Goal: Task Accomplishment & Management: Complete application form

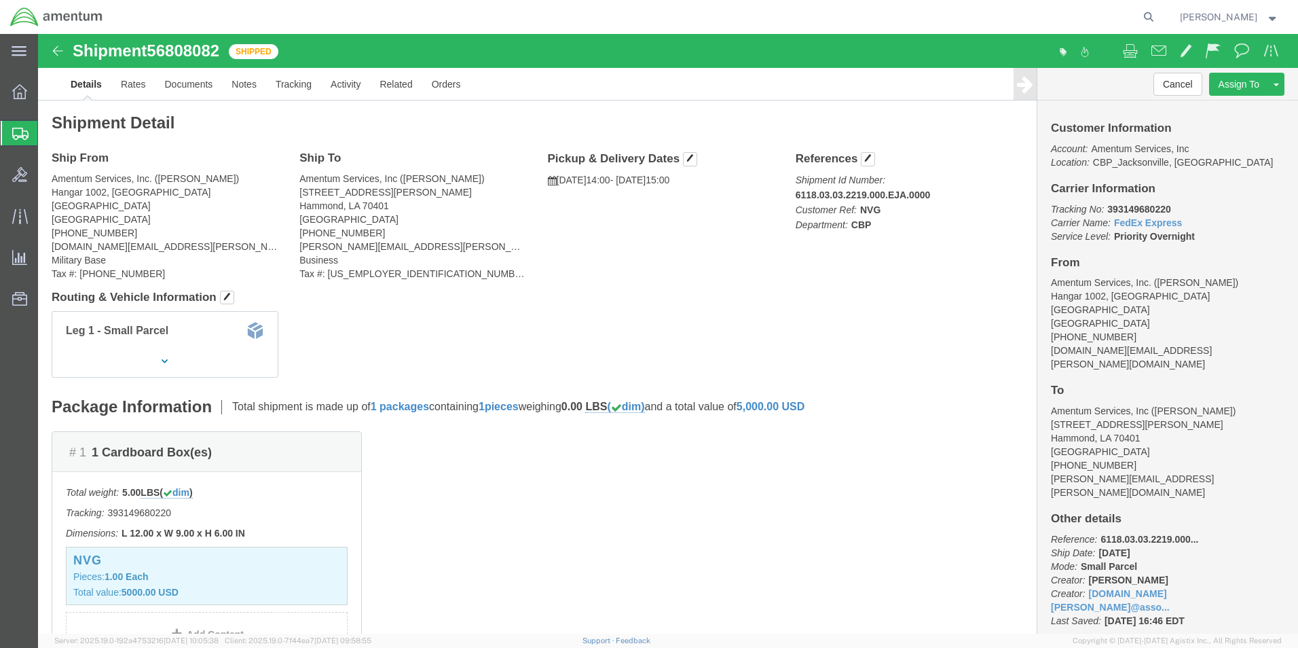
click at [0, 0] on span "Create Shipment" at bounding box center [0, 0] width 0 height 0
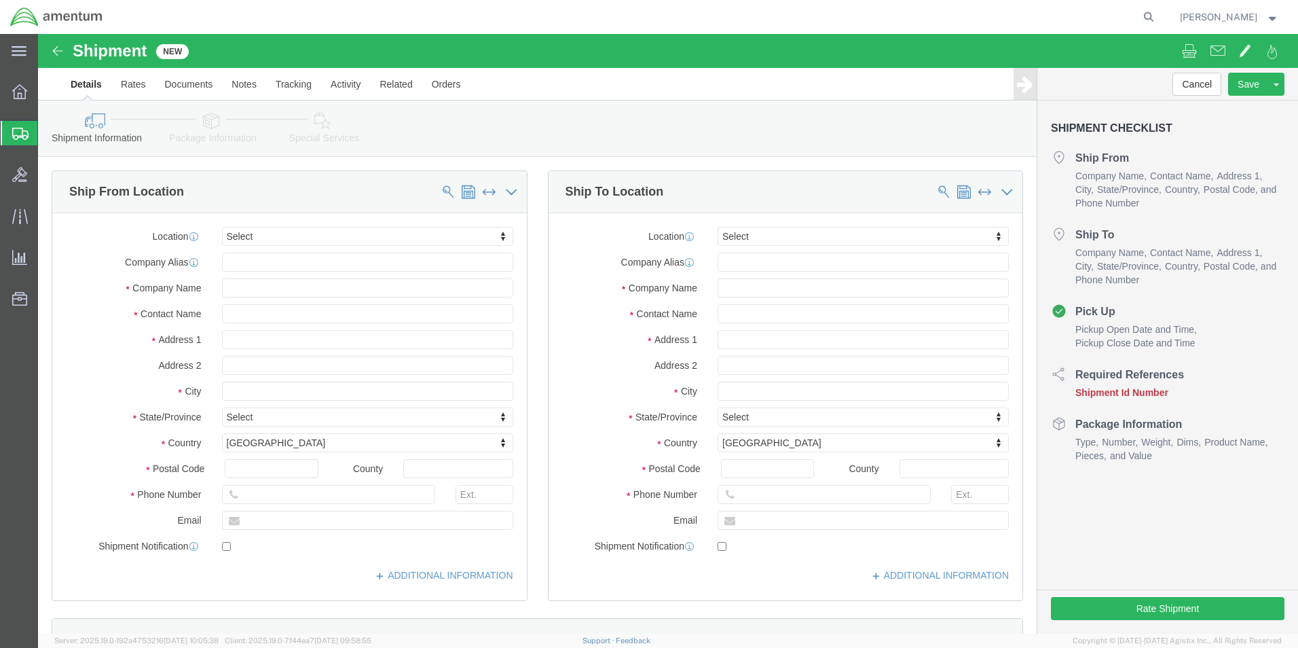
select select
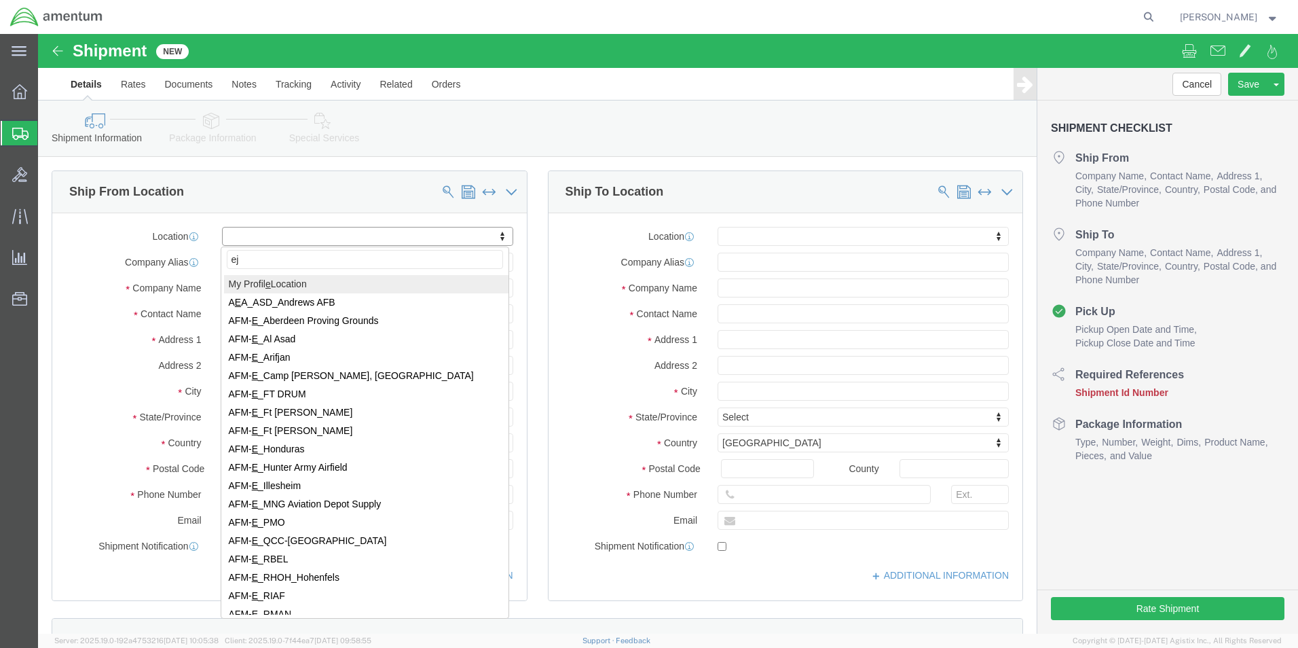
type input "eja"
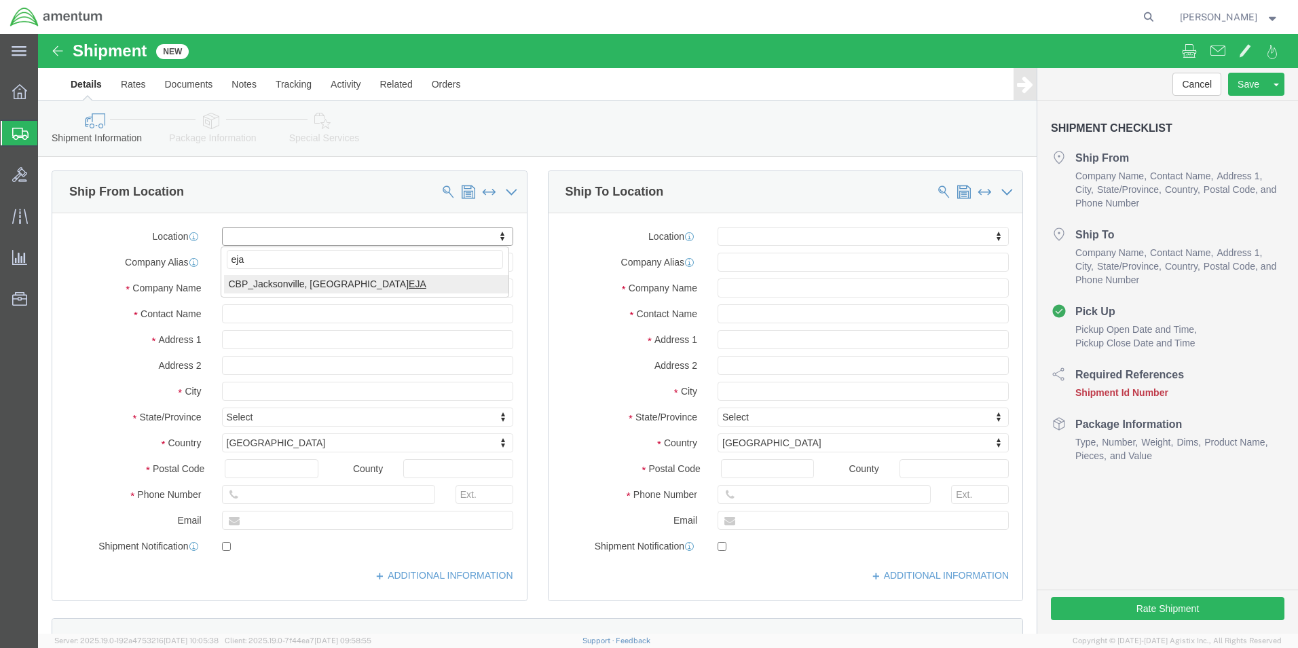
select select "49930"
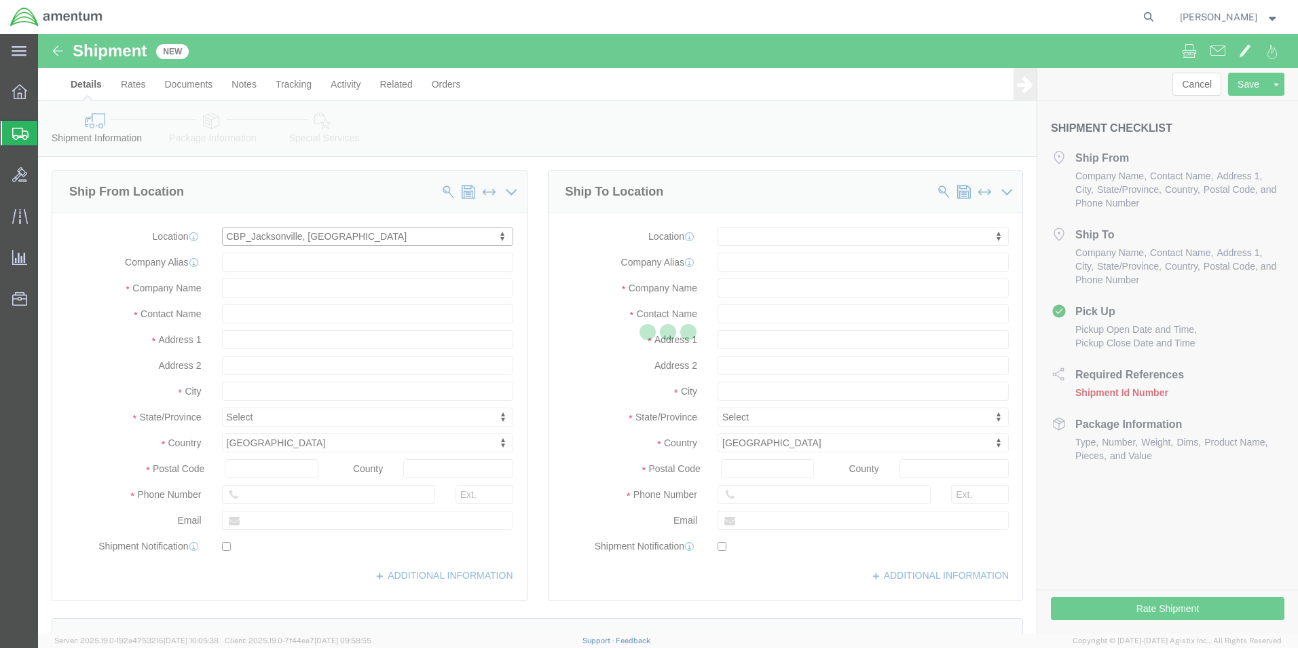
type input "Amentum Services, Inc."
type input "Hangar 1002, [GEOGRAPHIC_DATA]"
type input "[GEOGRAPHIC_DATA]"
type input "32212"
type input "[PHONE_NUMBER]"
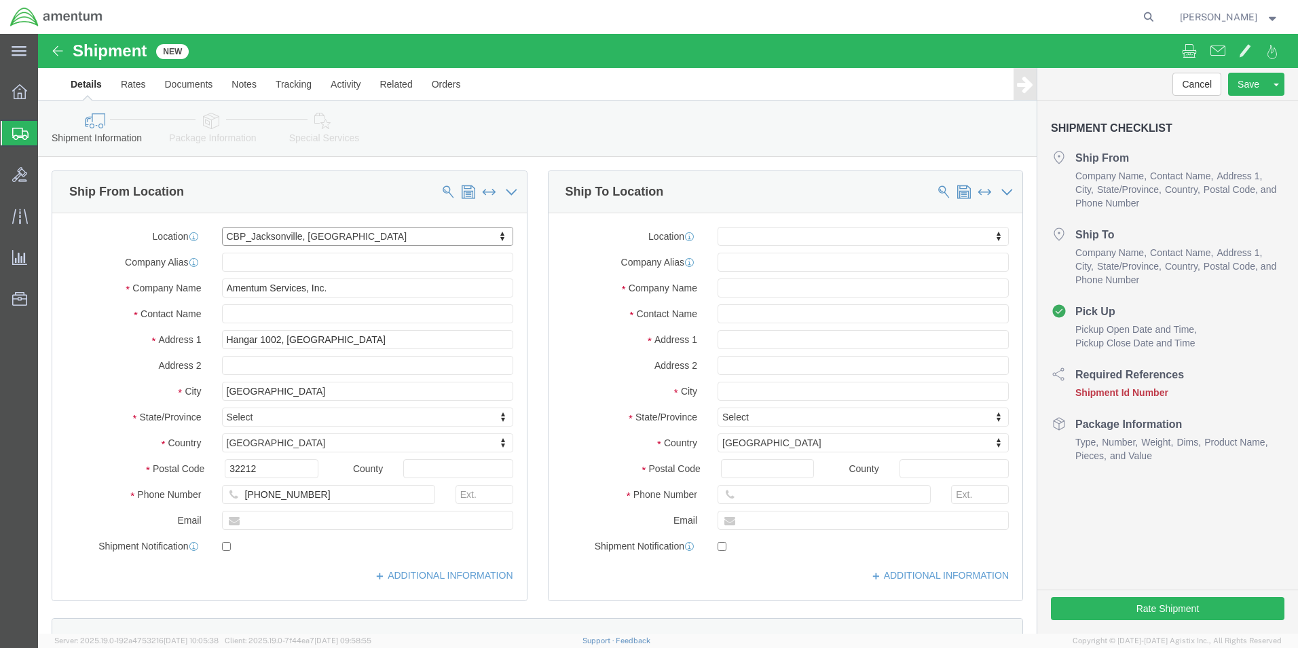
select select "FL"
click input "text"
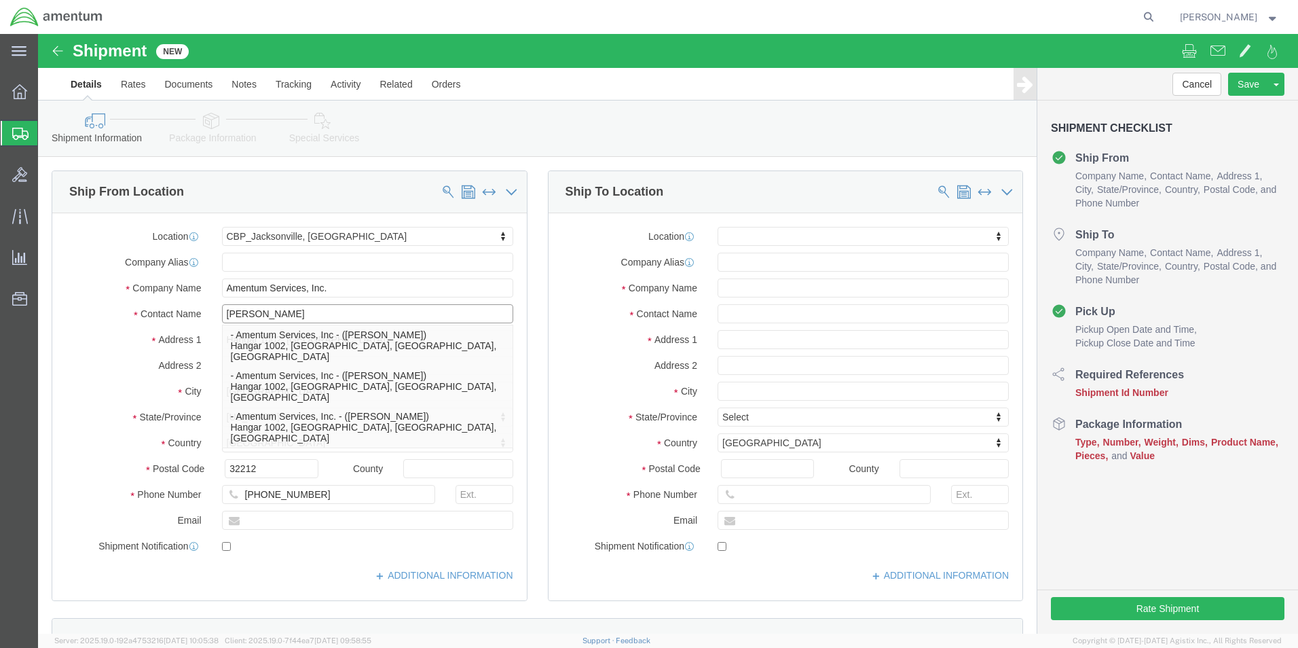
type input "[PERSON_NAME]"
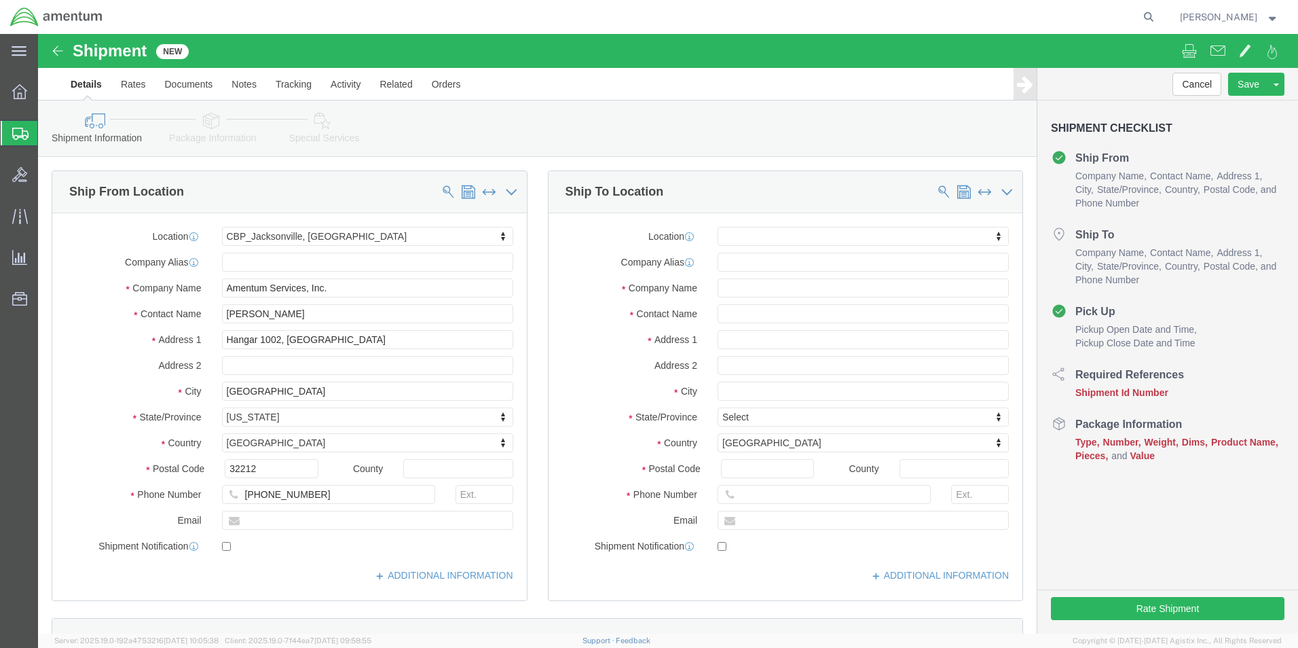
drag, startPoint x: 139, startPoint y: 279, endPoint x: 183, endPoint y: 318, distance: 58.6
click label "Contact Name"
drag, startPoint x: 262, startPoint y: 460, endPoint x: 288, endPoint y: 461, distance: 25.8
click input "[PHONE_NUMBER]"
type input "[PHONE_NUMBER]"
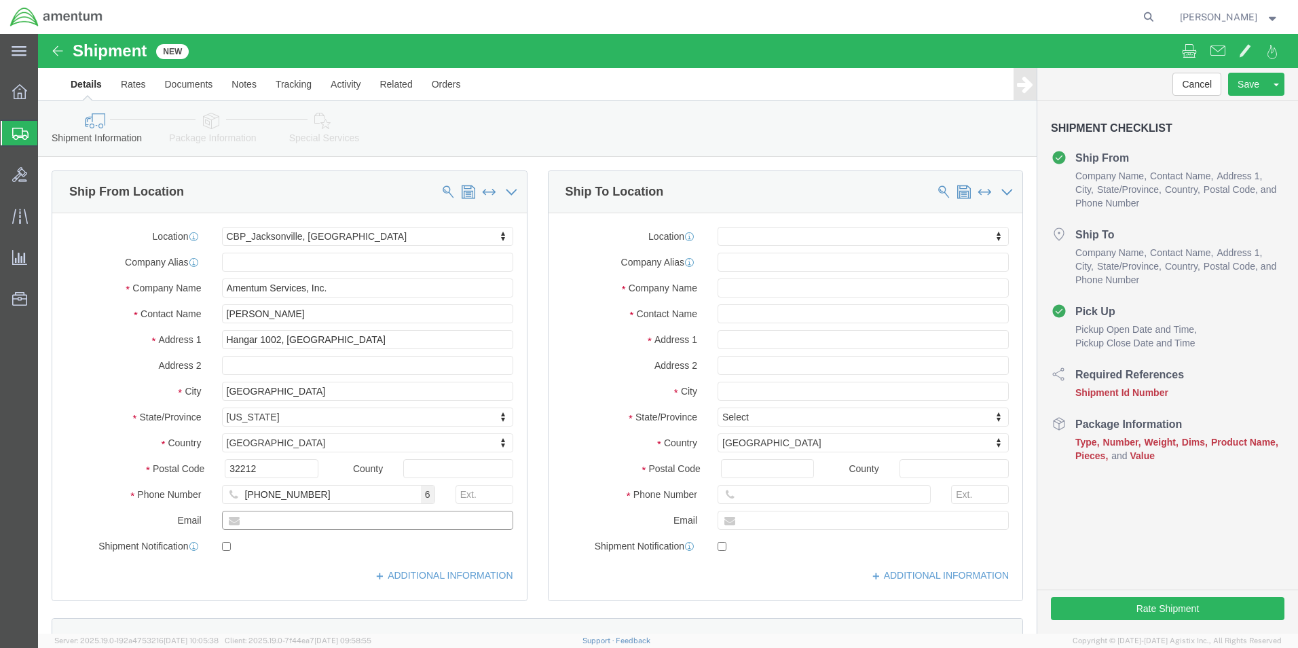
click input "text"
type input "[DOMAIN_NAME][EMAIL_ADDRESS][PERSON_NAME][DOMAIN_NAME]"
checkbox input "true"
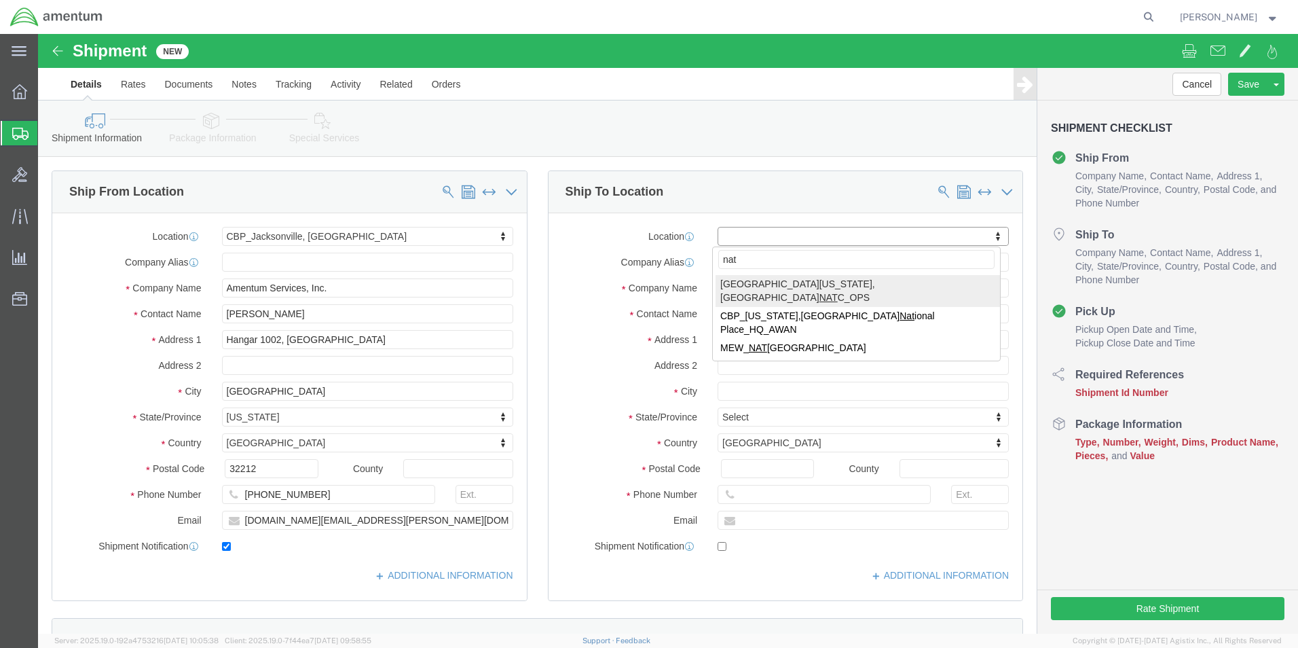
type input "nat"
select select "49916"
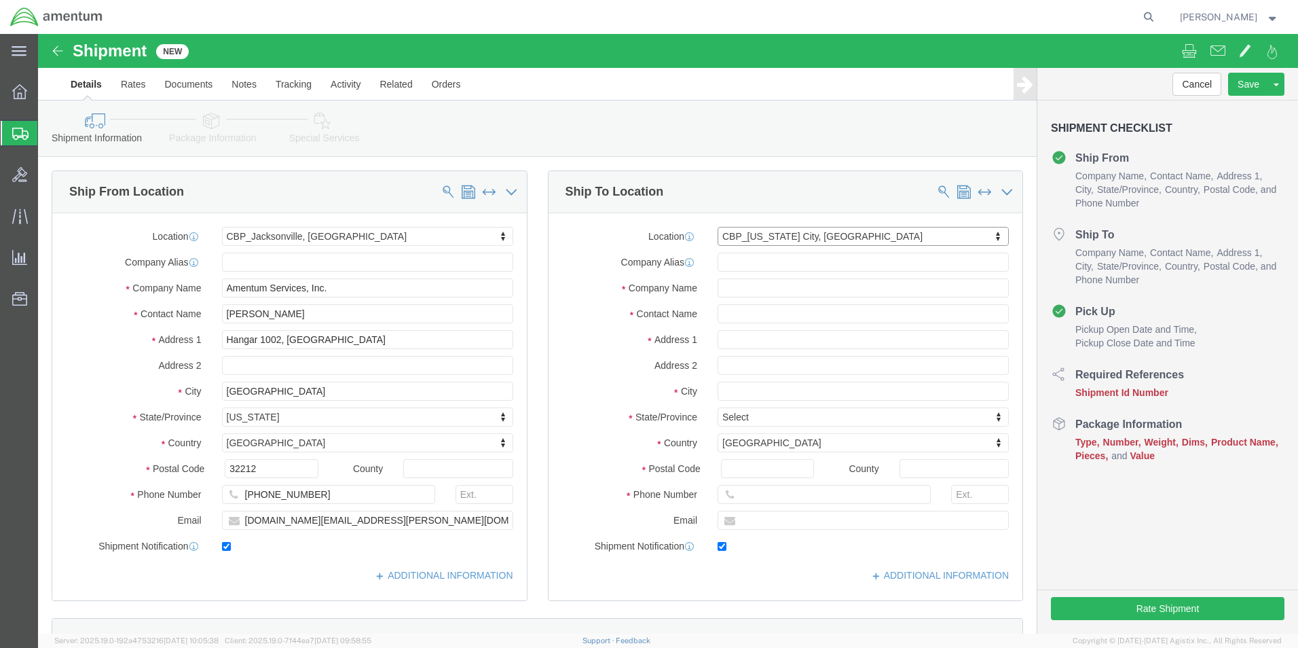
type input "Amentum Services, Inc"
type input "[PERSON_NAME]"
type input "5600 Air Cargo Rd"
type input "[US_STATE][GEOGRAPHIC_DATA]"
type input "73159-1109"
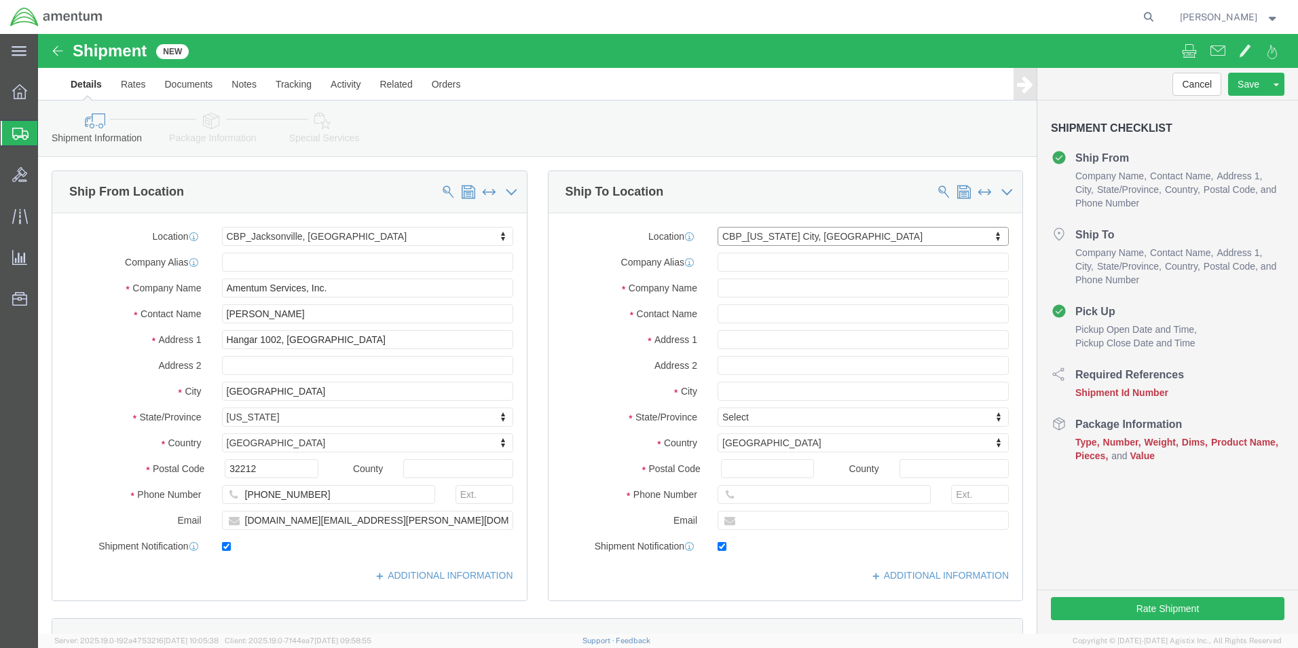
type input "[PHONE_NUMBER]"
type input "[PERSON_NAME][EMAIL_ADDRESS][PERSON_NAME][DOMAIN_NAME]"
checkbox input "true"
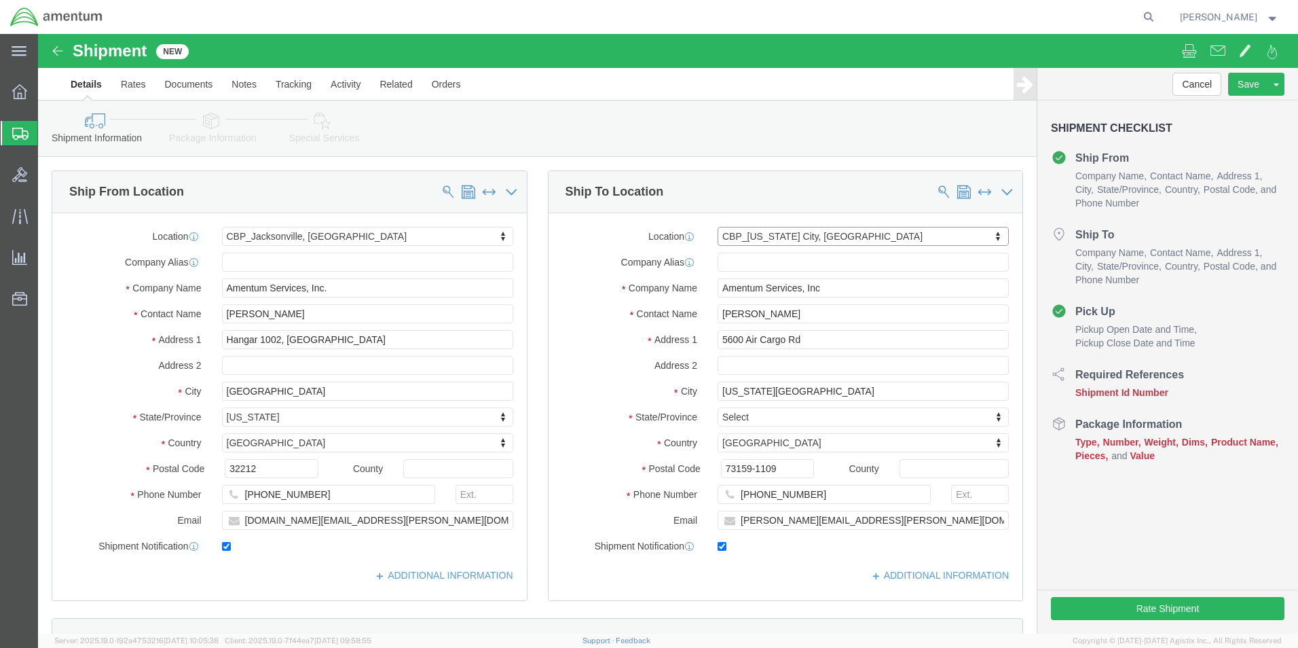
select select "OK"
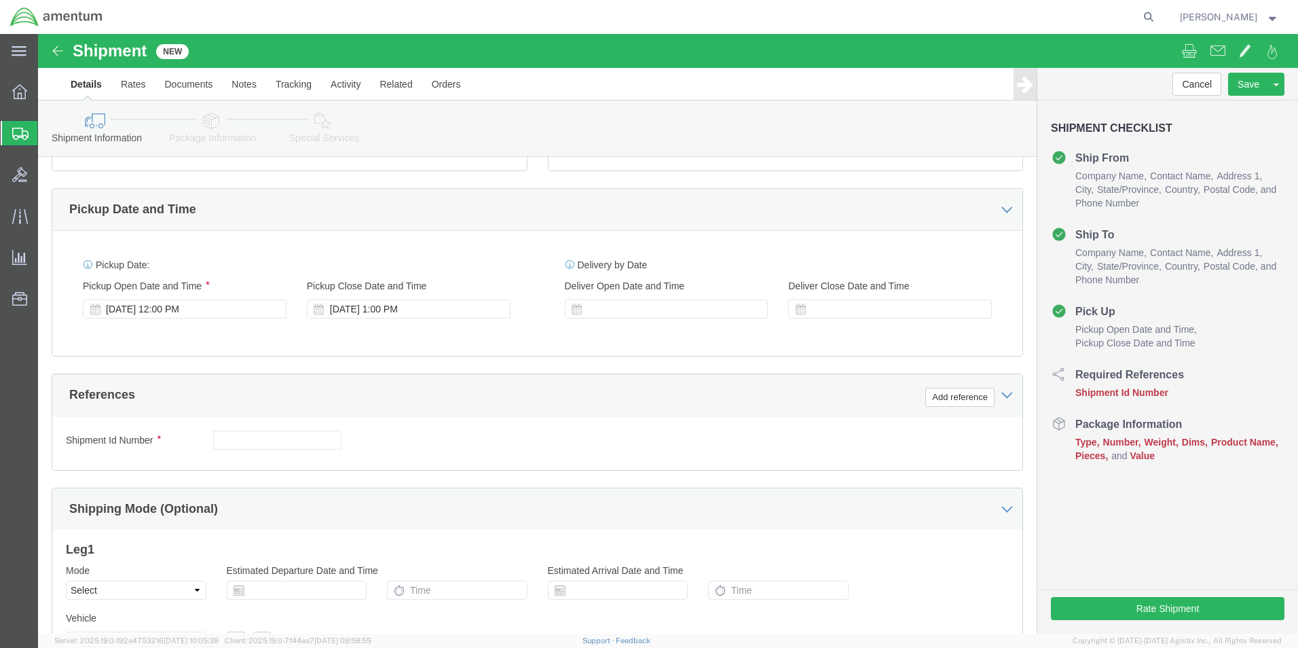
scroll to position [543, 0]
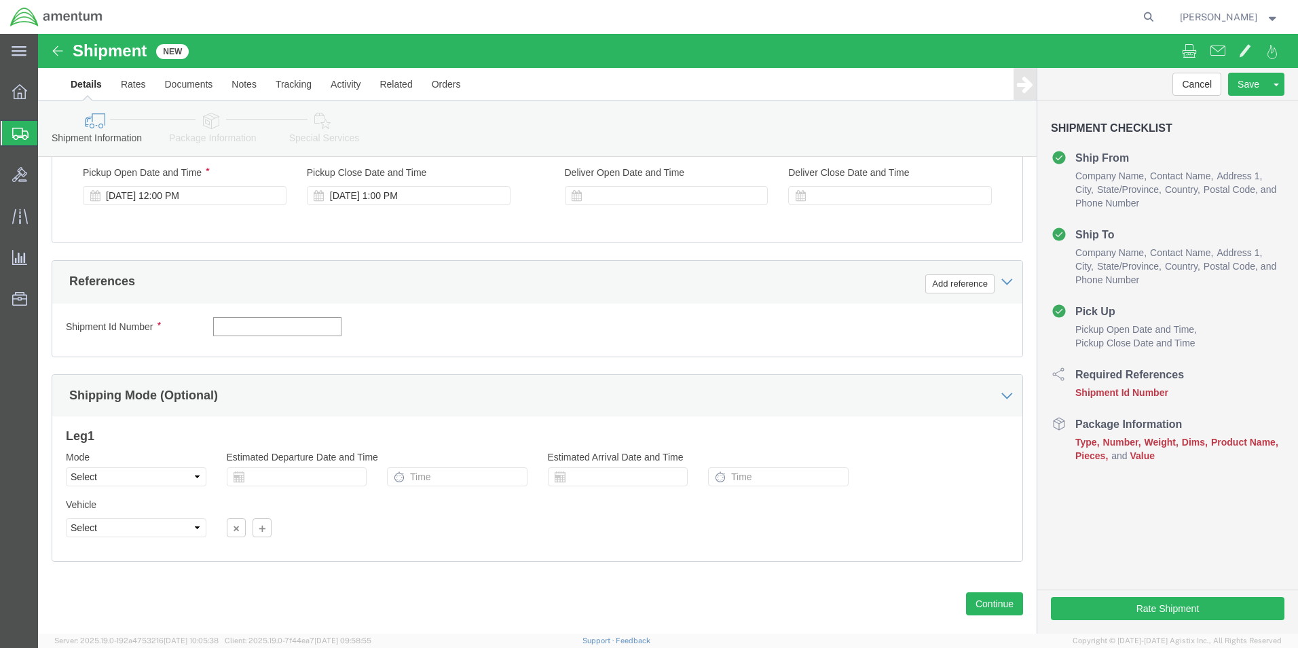
click input "text"
type input "6118.03.03.2219.000.EJA.0000"
click button "Add reference"
click select "Select Account Type Activity ID Airline Appointment Number ASN Batch Request # …"
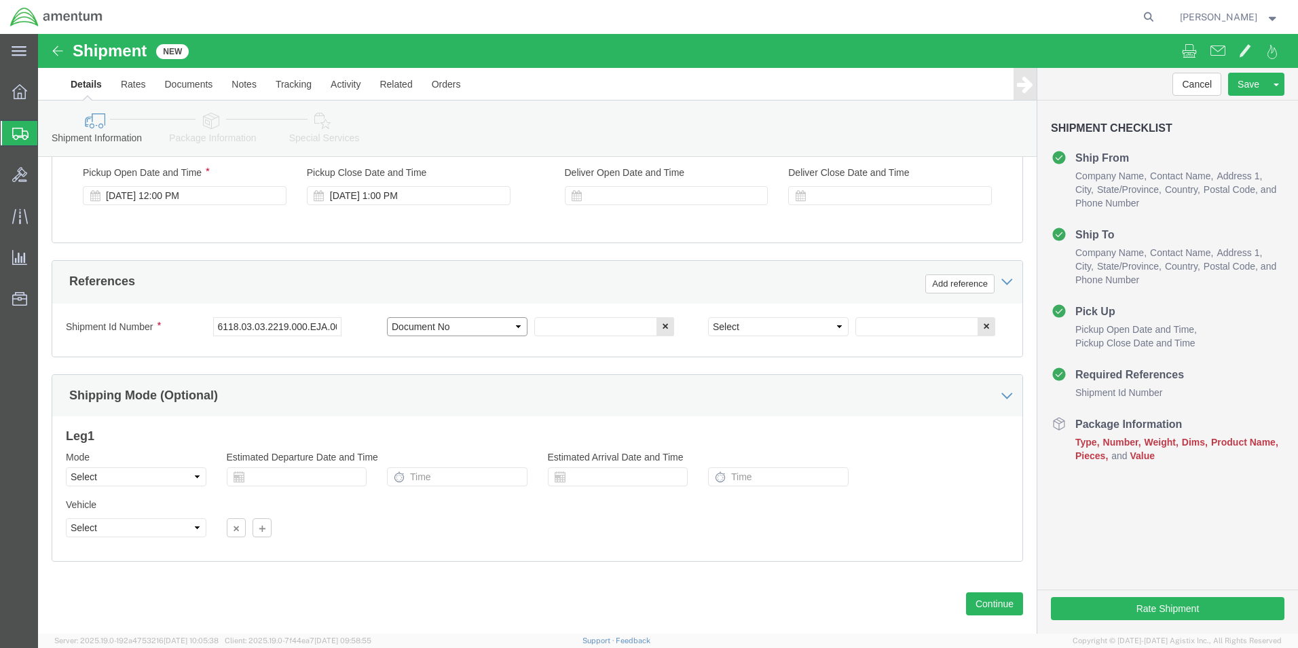
click select "Select Account Type Activity ID Airline Appointment Number ASN Batch Request # …"
select select "CUSTREF"
click select "Select Account Type Activity ID Airline Appointment Number ASN Batch Request # …"
click input "text"
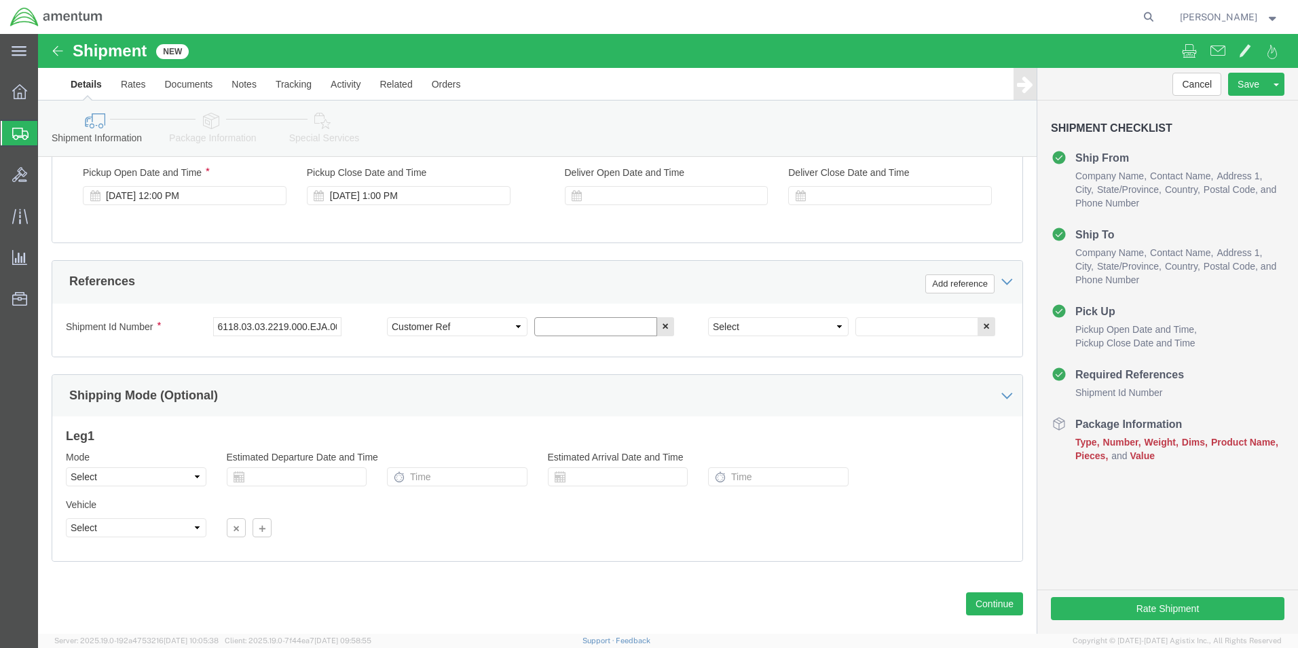
click input "text"
type input "Filter"
click select "Select Account Type Activity ID Airline Appointment Number ASN Batch Request # …"
select select "DEPT"
click select "Select Account Type Activity ID Airline Appointment Number ASN Batch Request # …"
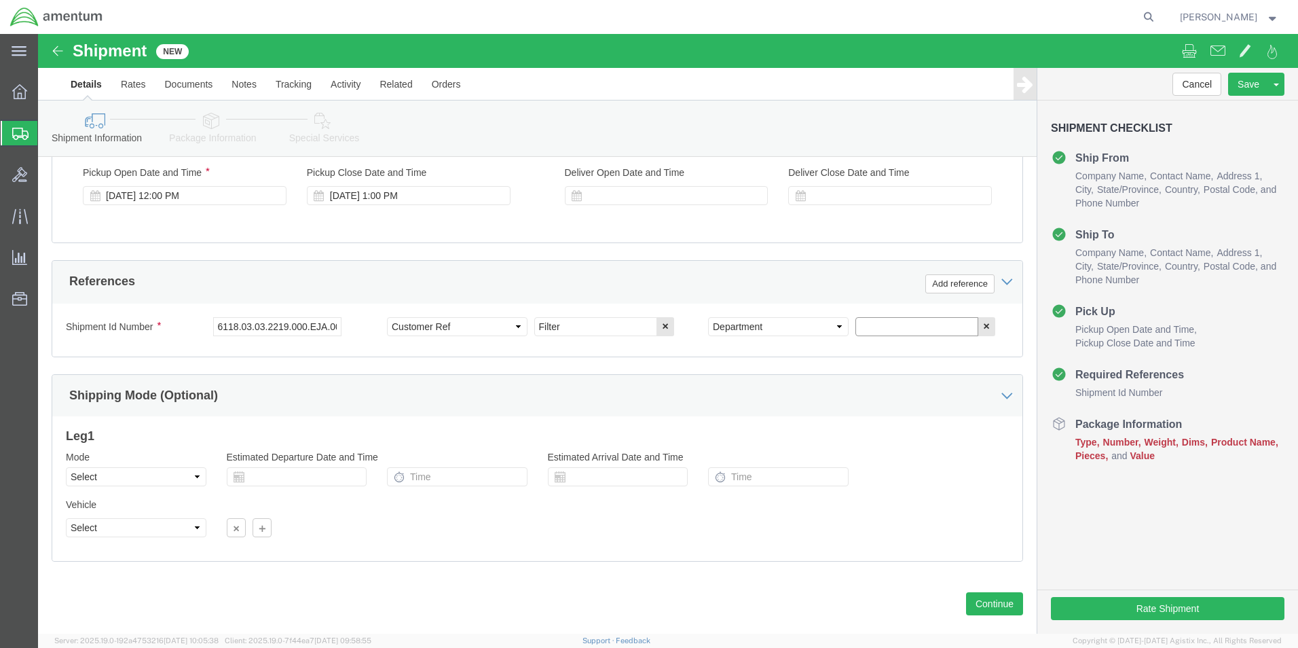
click input "text"
type input "CBP"
click button "Continue"
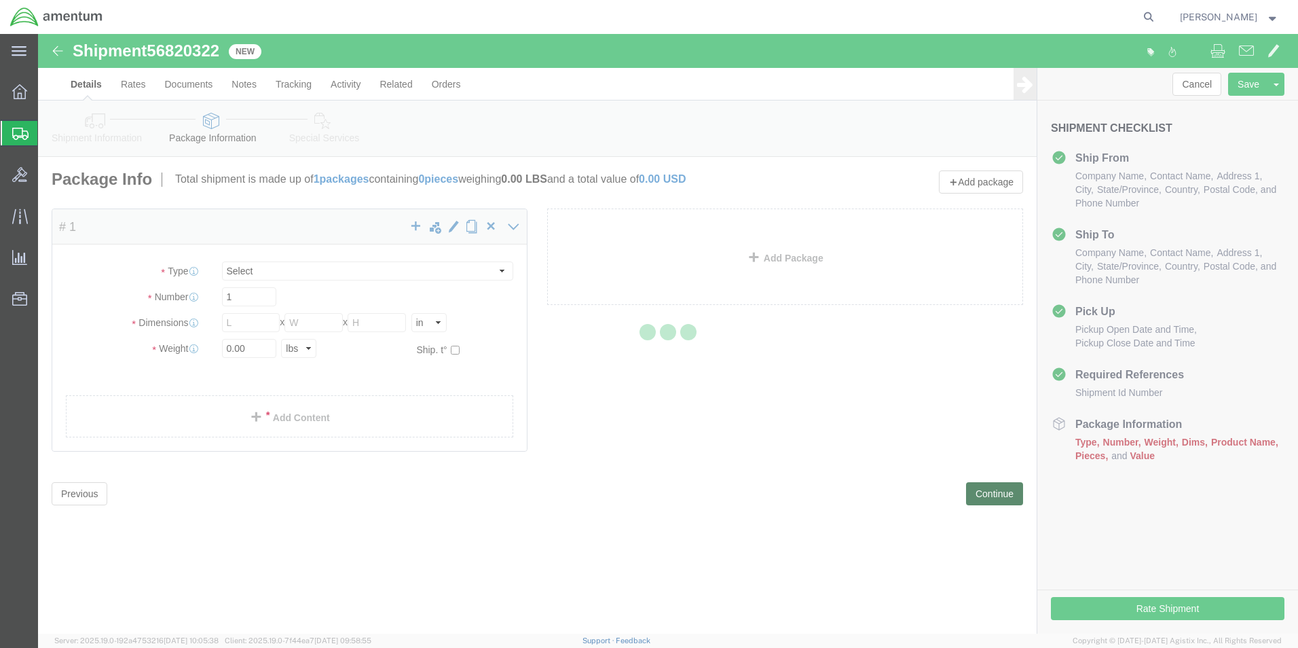
select select "CBOX"
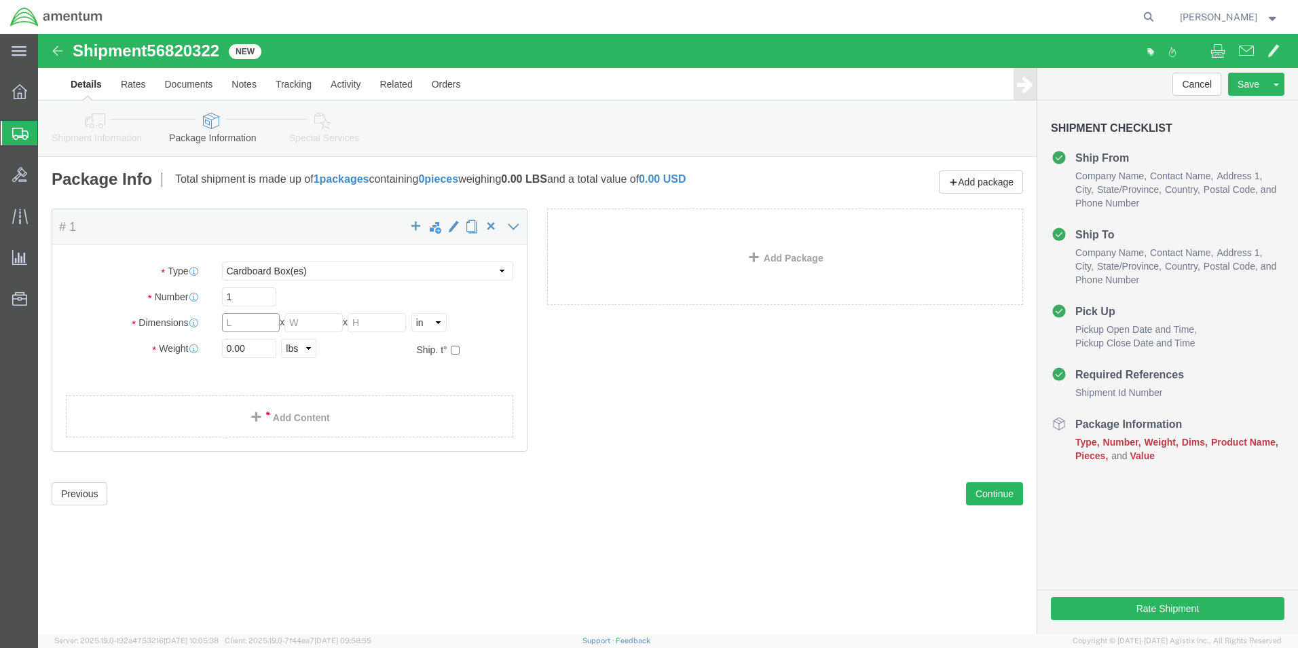
click input "text"
type input "7"
type input "6"
type input "8"
click input "0.00"
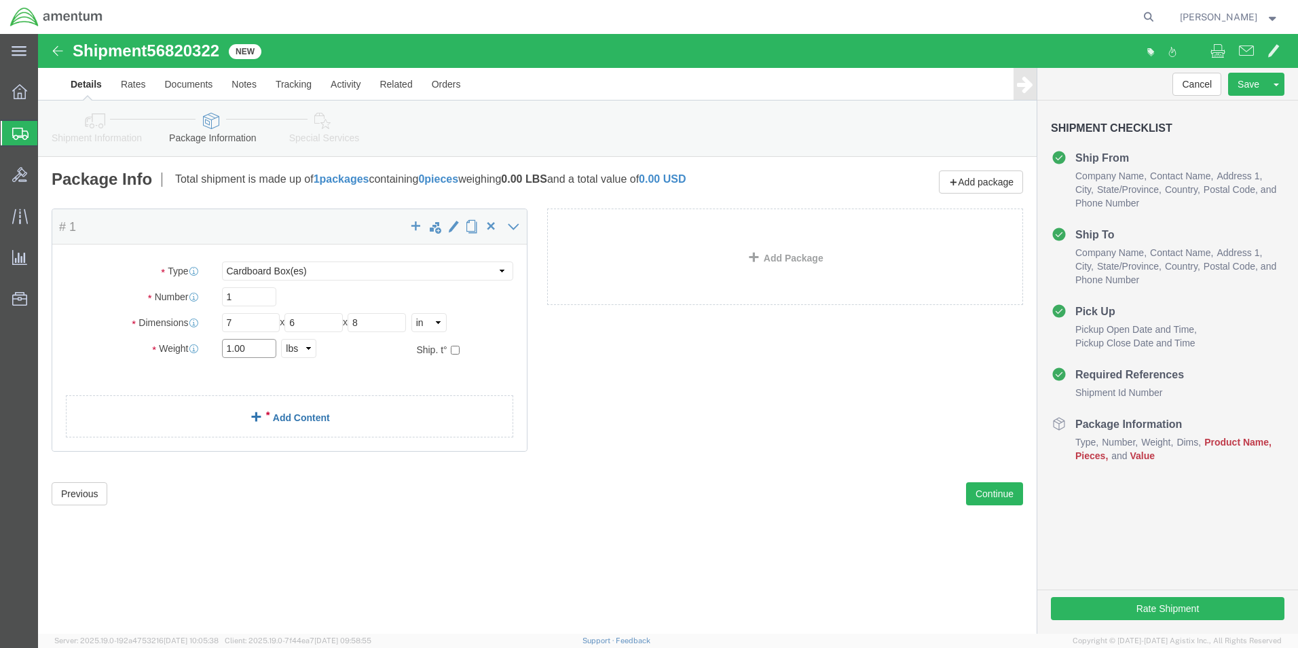
type input "1.00"
click link "Add Content"
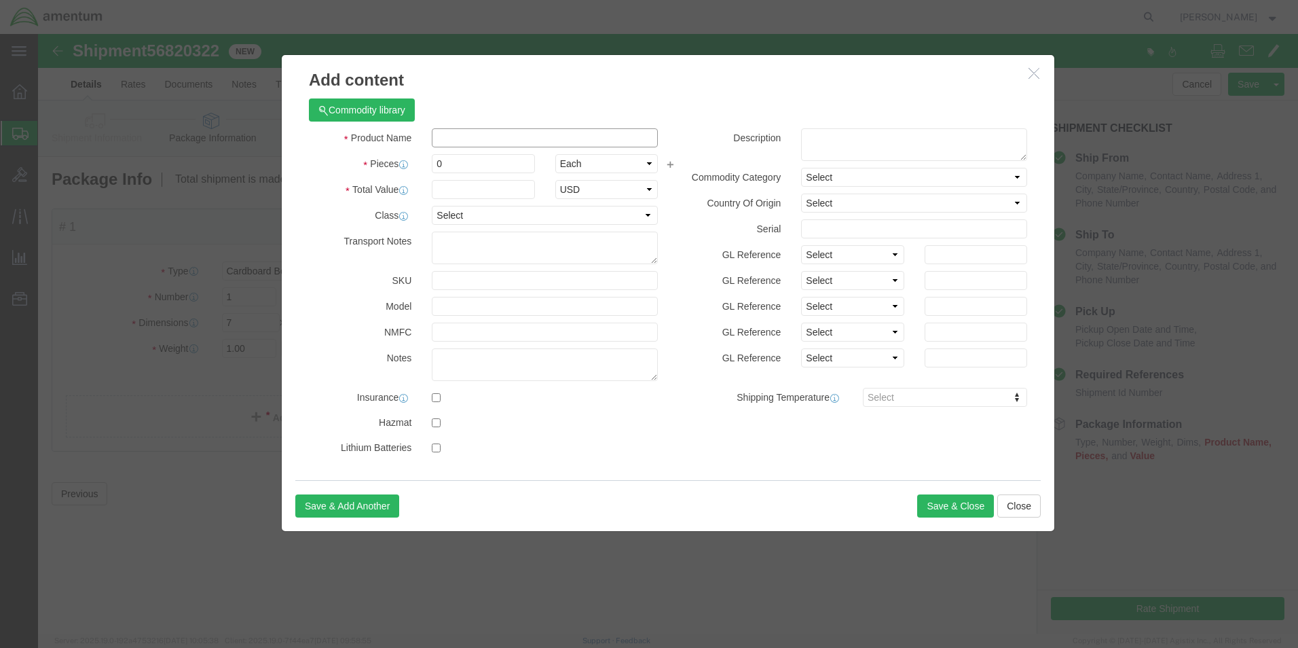
click input "text"
type input "filter"
click input "0"
type input "1"
click input "text"
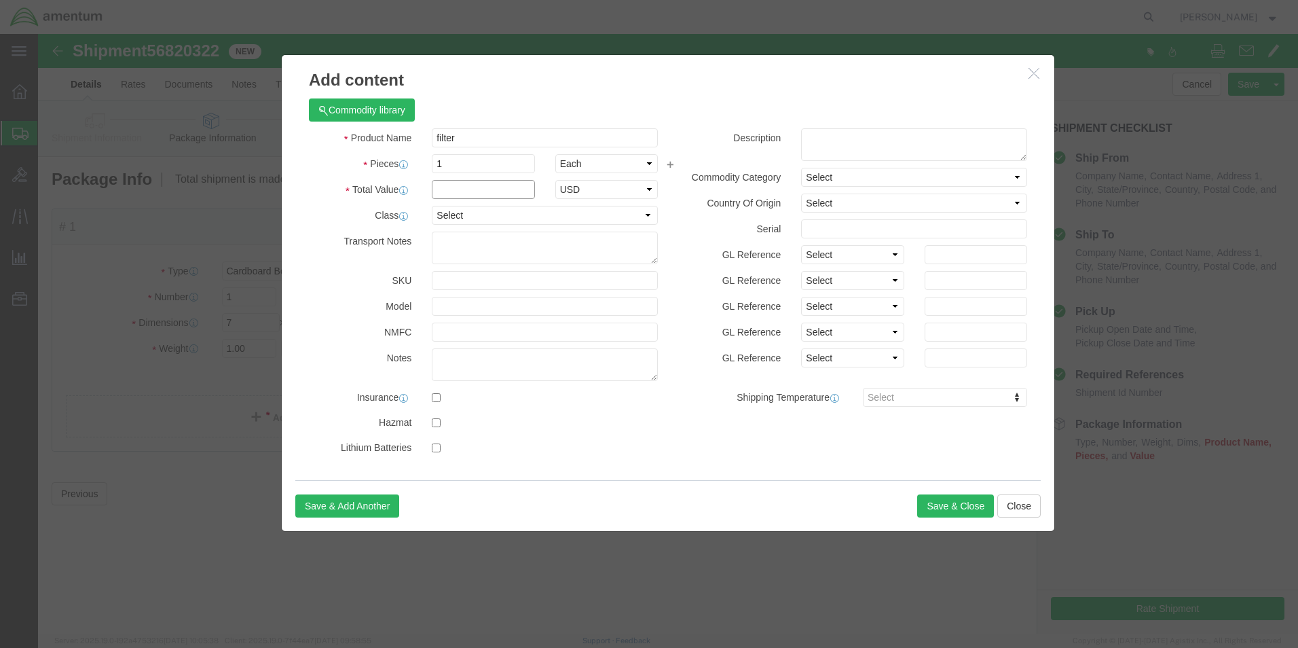
click input "text"
type input "250.00"
click button "Save & Close"
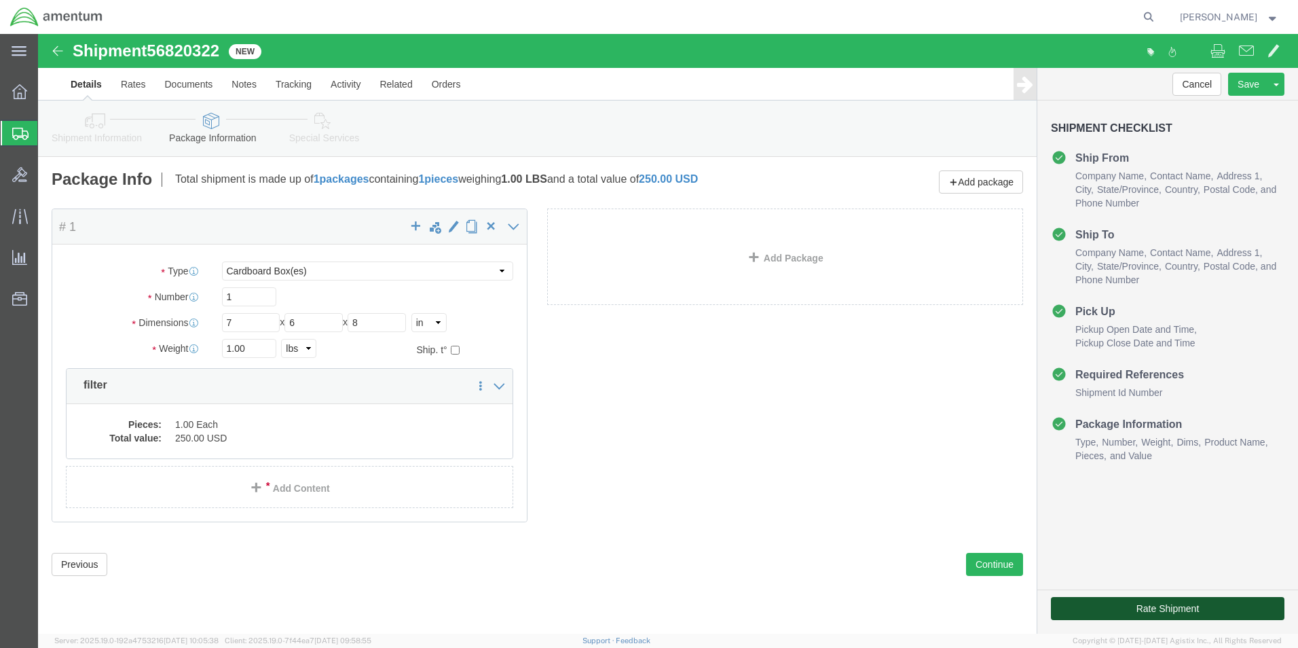
click button "Rate Shipment"
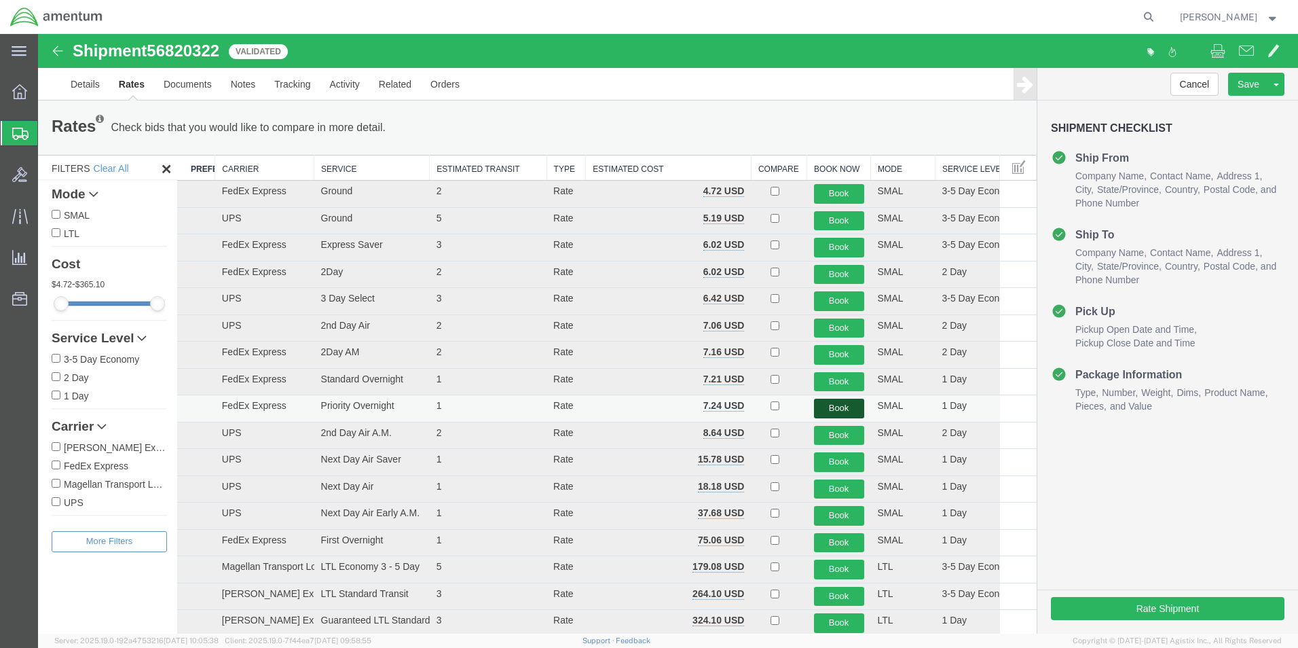
click at [837, 405] on button "Book" at bounding box center [839, 408] width 50 height 20
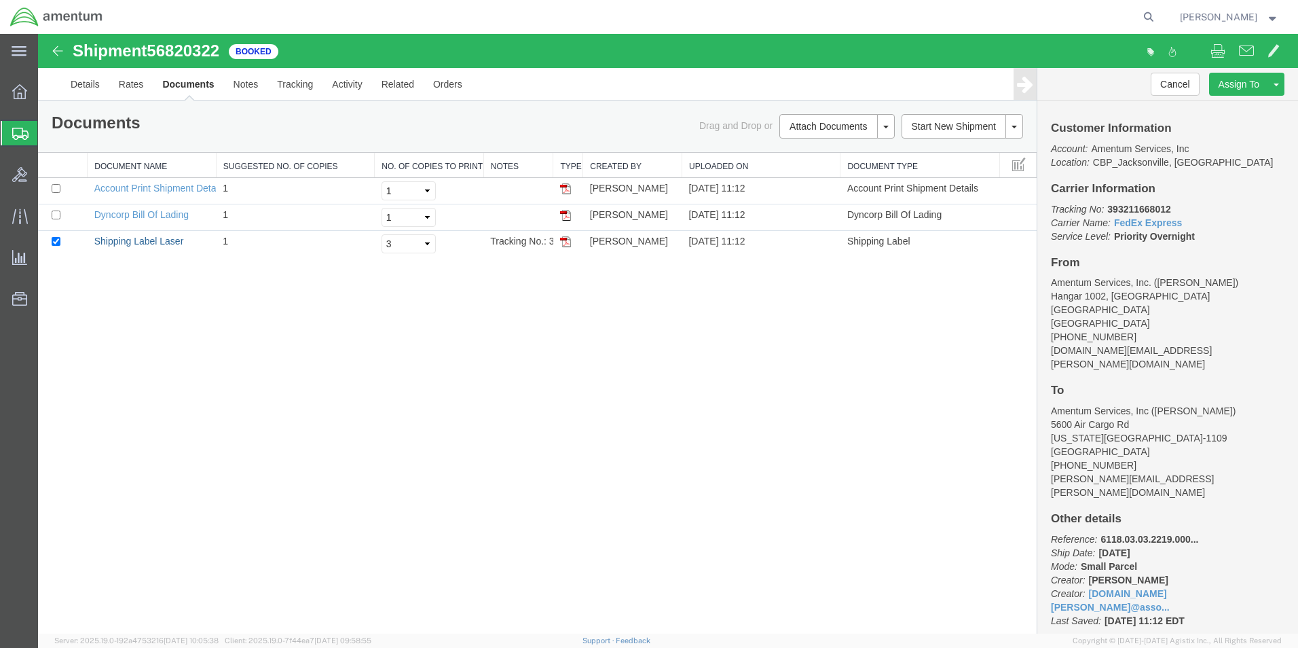
drag, startPoint x: 163, startPoint y: 240, endPoint x: 631, endPoint y: 341, distance: 478.7
click at [163, 240] on link "Shipping Label Laser" at bounding box center [139, 241] width 90 height 11
click at [1149, 206] on b "393211668012" at bounding box center [1138, 209] width 63 height 11
copy b "393211668012"
